Goal: Task Accomplishment & Management: Use online tool/utility

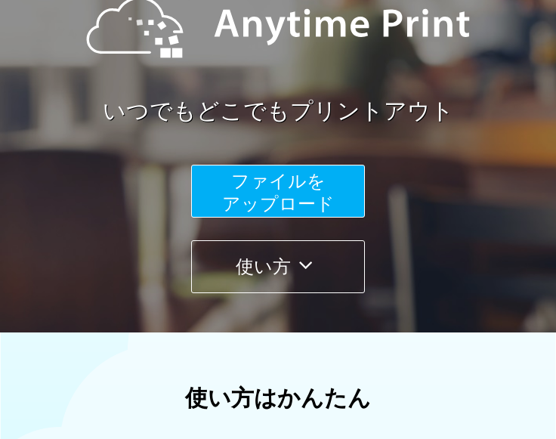
scroll to position [171, 0]
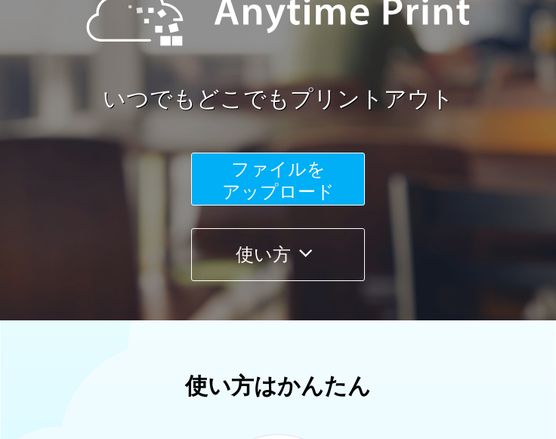
click at [272, 183] on span "ファイルを ​​アップロード" at bounding box center [278, 180] width 113 height 43
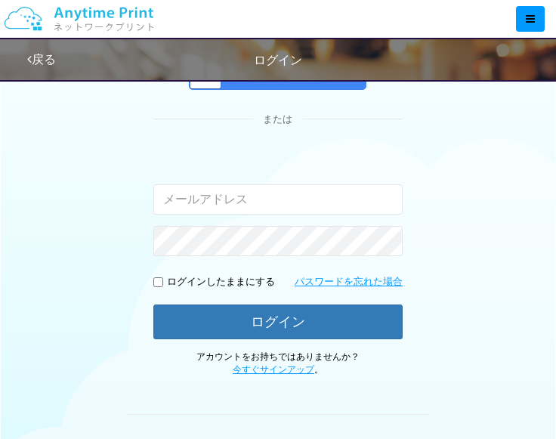
click at [239, 202] on input "email" at bounding box center [277, 199] width 249 height 30
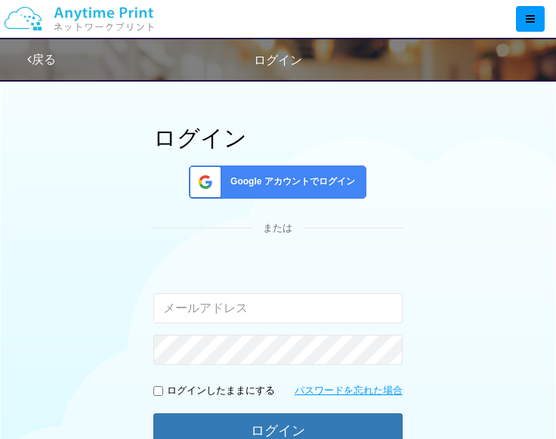
scroll to position [104, 0]
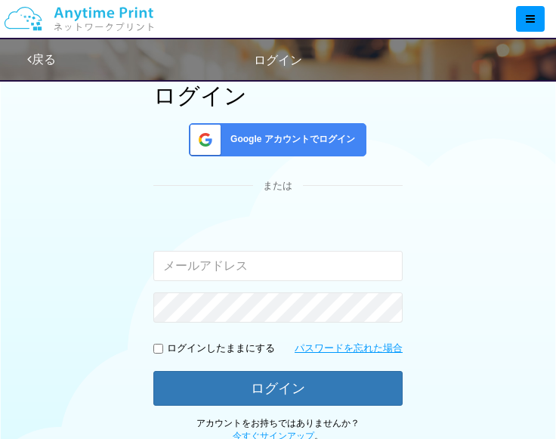
click at [235, 267] on input "email" at bounding box center [277, 266] width 249 height 30
type input "[EMAIL_ADDRESS][DOMAIN_NAME]"
click at [174, 341] on p "ログインしたままにする" at bounding box center [221, 348] width 108 height 14
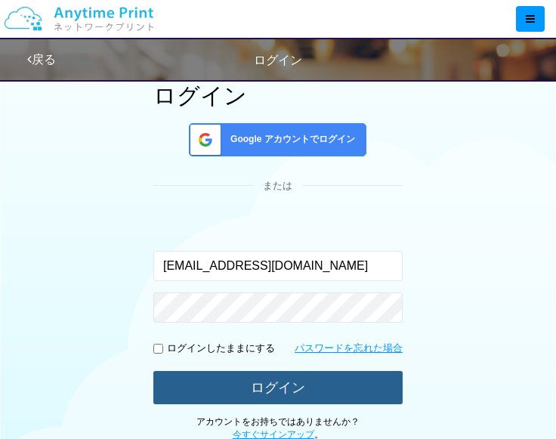
click at [216, 386] on button "ログイン" at bounding box center [277, 387] width 249 height 33
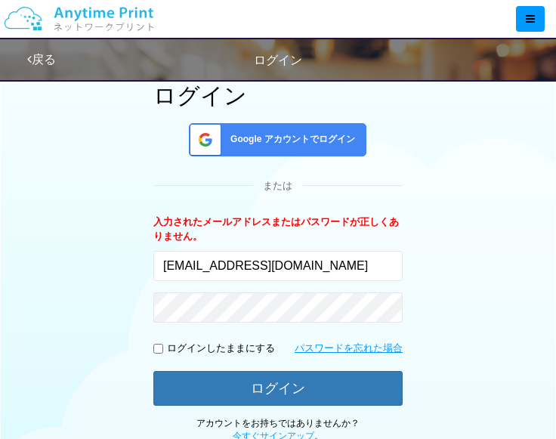
click at [321, 144] on span "Google アカウントでログイン" at bounding box center [289, 139] width 131 height 13
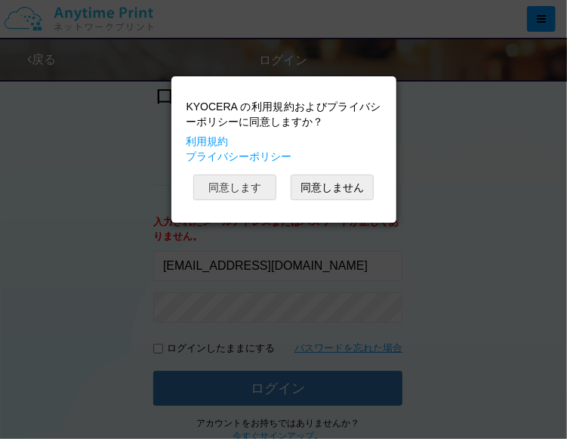
click at [241, 179] on button "同意します" at bounding box center [234, 187] width 83 height 26
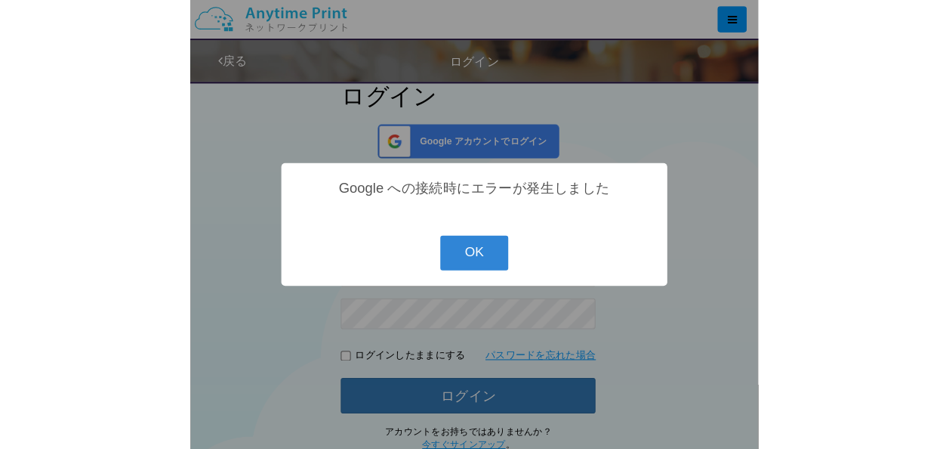
scroll to position [106, 0]
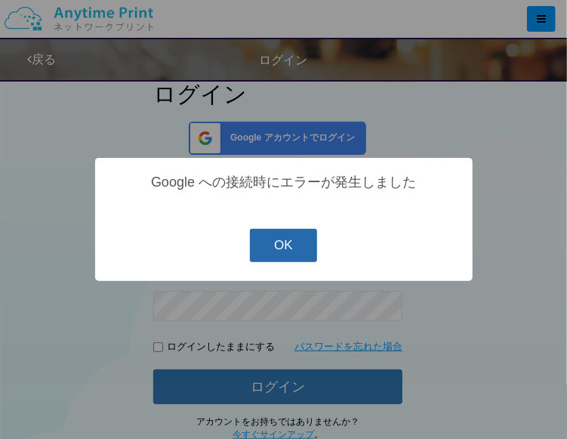
click at [281, 239] on button "OK" at bounding box center [283, 245] width 67 height 33
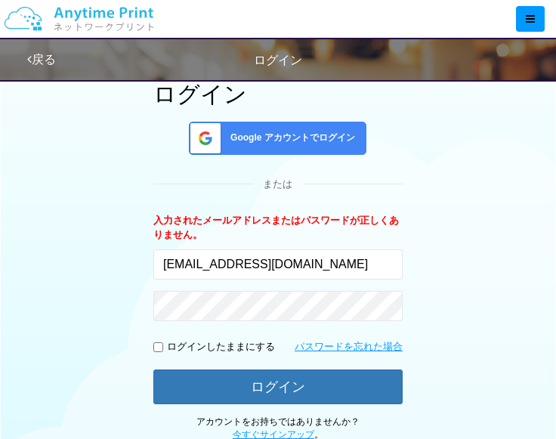
click at [302, 152] on div "Google アカウントでログイン" at bounding box center [278, 138] width 178 height 33
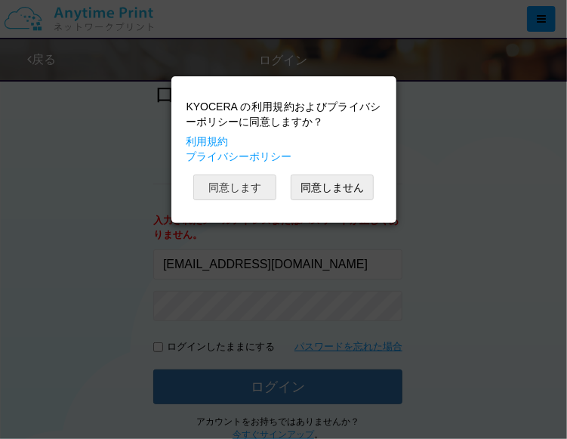
click at [245, 190] on button "同意します" at bounding box center [234, 187] width 83 height 26
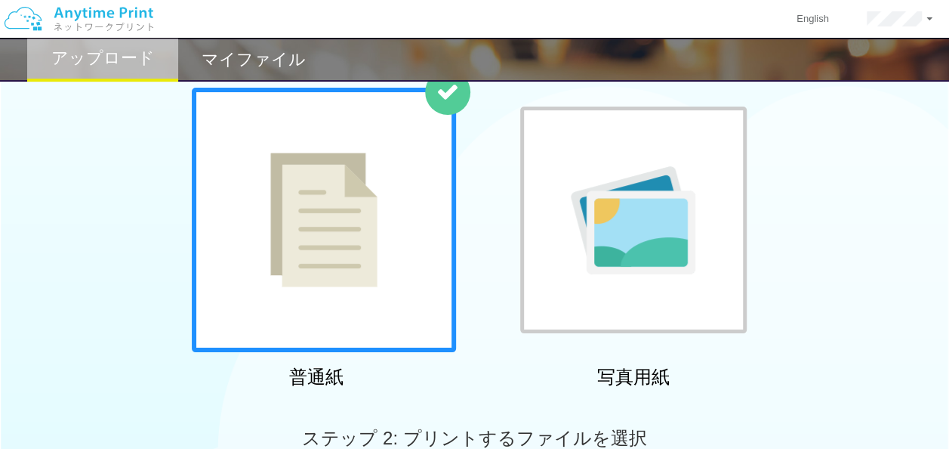
scroll to position [80, 0]
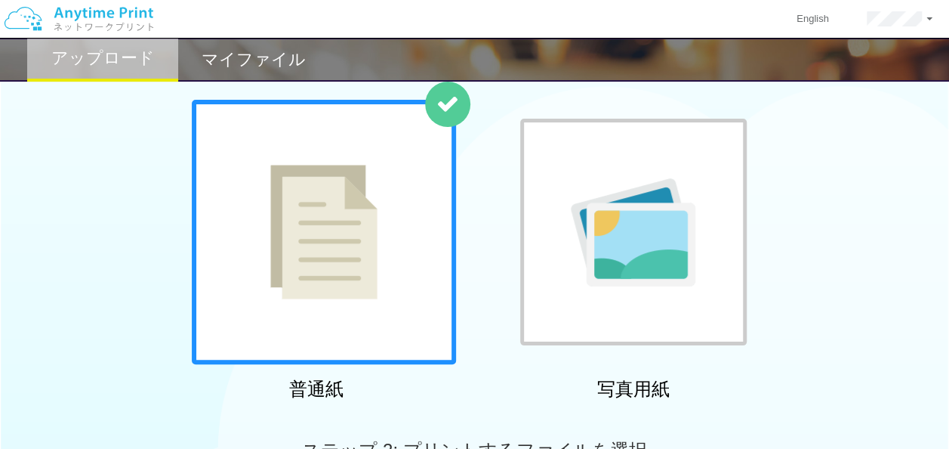
click at [567, 237] on img at bounding box center [633, 232] width 125 height 108
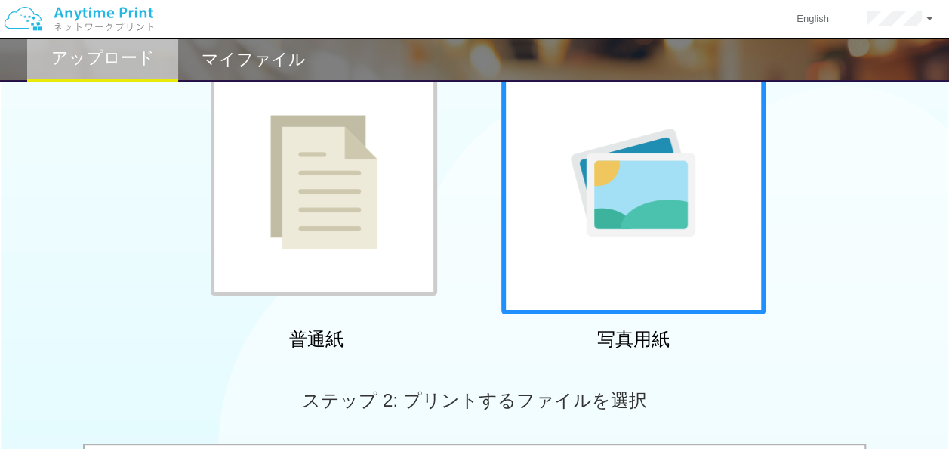
scroll to position [129, 0]
